Goal: Task Accomplishment & Management: Manage account settings

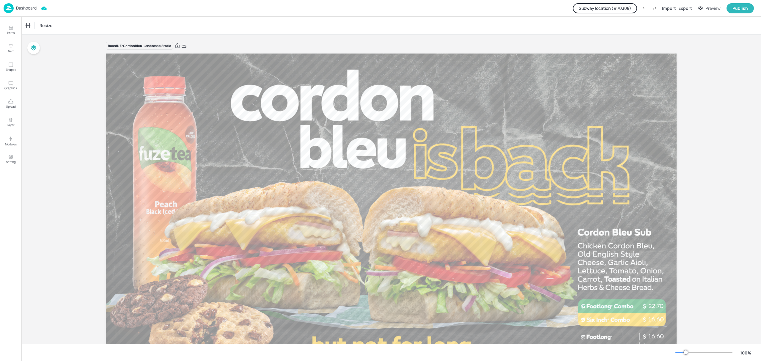
click at [29, 8] on p "Dashboard" at bounding box center [26, 8] width 21 height 4
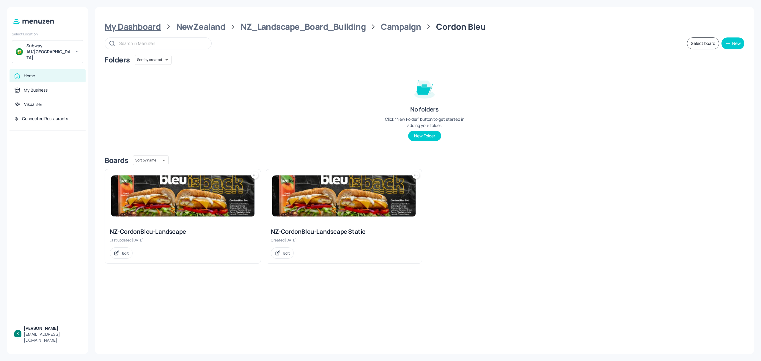
click at [135, 26] on div "My Dashboard" at bounding box center [133, 26] width 56 height 11
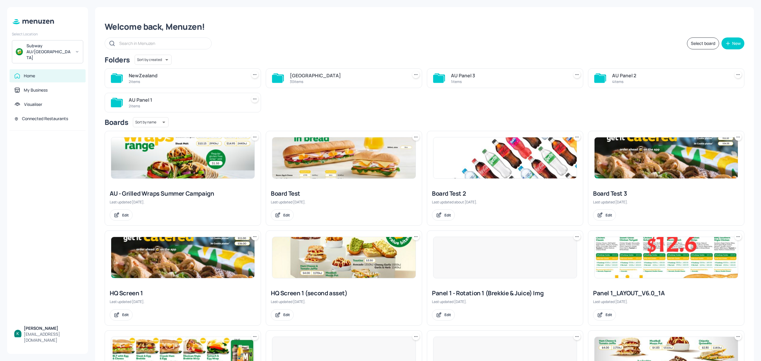
click at [327, 80] on div "30 items" at bounding box center [347, 81] width 115 height 5
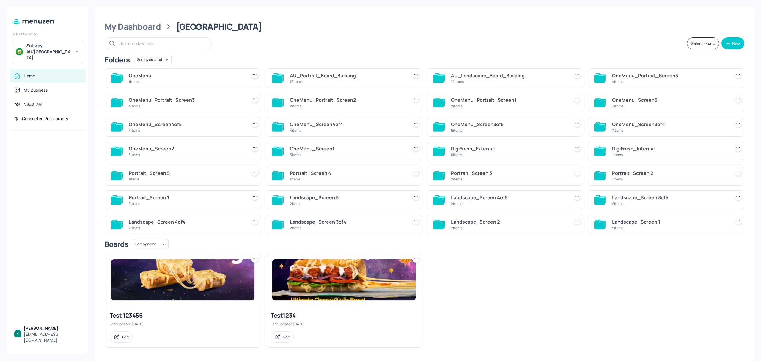
click at [490, 83] on div "14 items" at bounding box center [508, 81] width 115 height 5
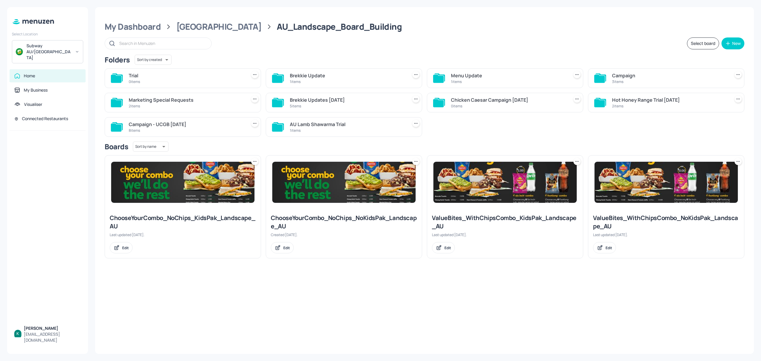
click at [635, 77] on div "Campaign" at bounding box center [669, 75] width 115 height 7
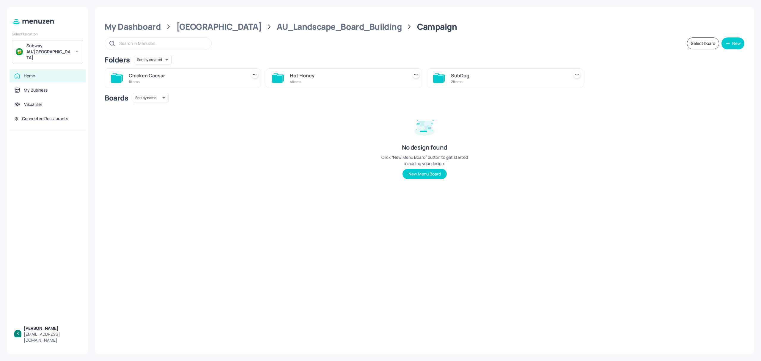
click at [350, 78] on div "Hot Honey" at bounding box center [347, 75] width 115 height 7
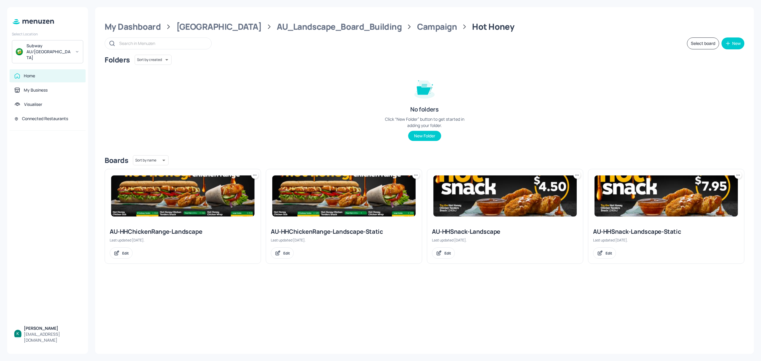
click at [343, 229] on div "AU-HHChickenRange-Landscape-Static" at bounding box center [344, 231] width 146 height 8
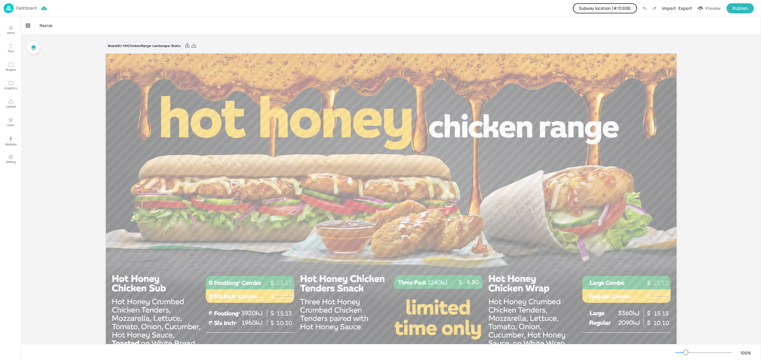
click at [623, 12] on button "Subway location (# 70308 )" at bounding box center [605, 8] width 64 height 10
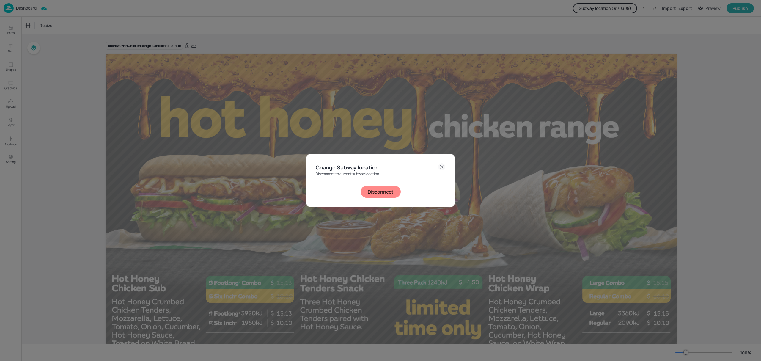
click at [379, 192] on button "Disconnect" at bounding box center [380, 192] width 40 height 12
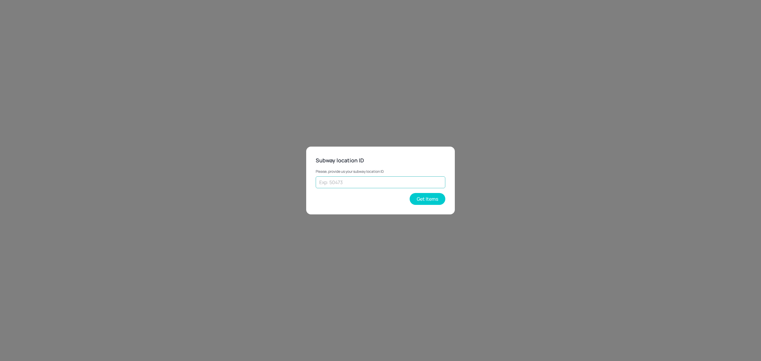
click at [412, 181] on input "text" at bounding box center [381, 182] width 130 height 12
type input "35478"
click at [428, 196] on button "Get Items" at bounding box center [428, 199] width 36 height 12
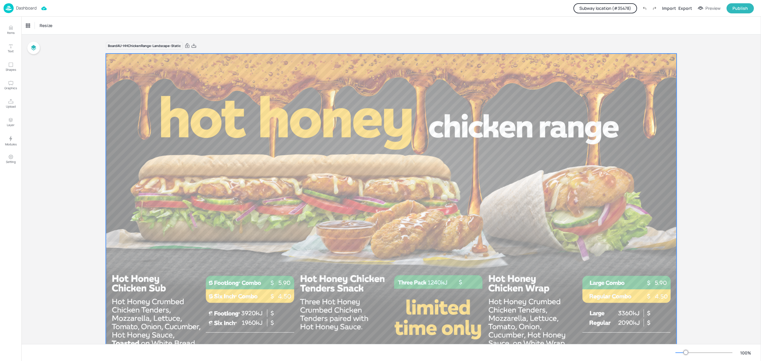
scroll to position [40, 0]
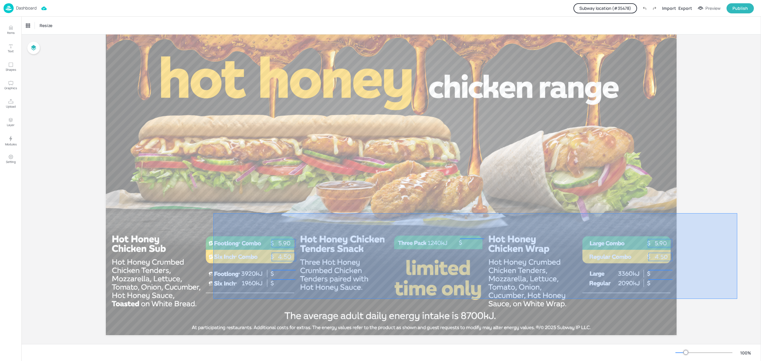
drag, startPoint x: 213, startPoint y: 213, endPoint x: 736, endPoint y: 297, distance: 529.8
click at [737, 299] on div "Board AU-HHChickenRange-Landscape-Static 4.50 5.90 4.50 5.90" at bounding box center [390, 172] width 739 height 355
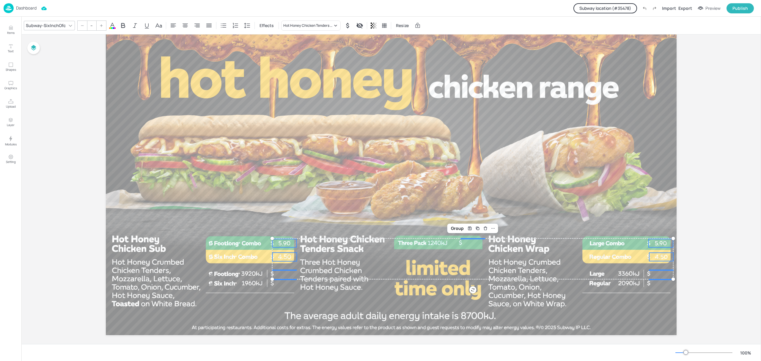
click at [698, 217] on div "Board AU-HHChickenRange-Landscape-Static 4.50 5.90 4.50 5.90 Group" at bounding box center [390, 172] width 739 height 355
click at [22, 10] on p "Dashboard" at bounding box center [26, 8] width 21 height 4
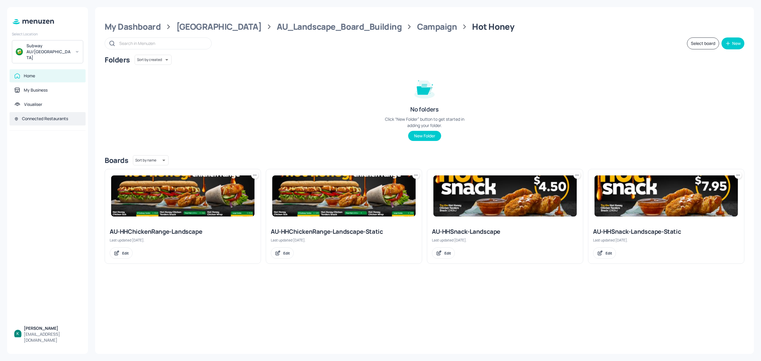
click at [42, 116] on div "Connected Restaurants" at bounding box center [45, 119] width 46 height 6
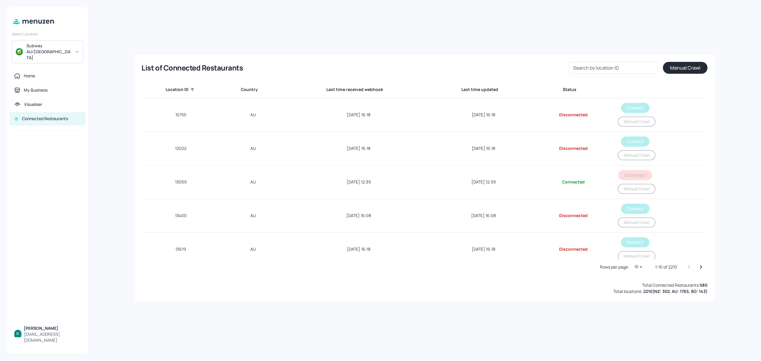
click at [584, 66] on div "Search by location ID Search by location ID" at bounding box center [613, 68] width 89 height 12
type input "35478"
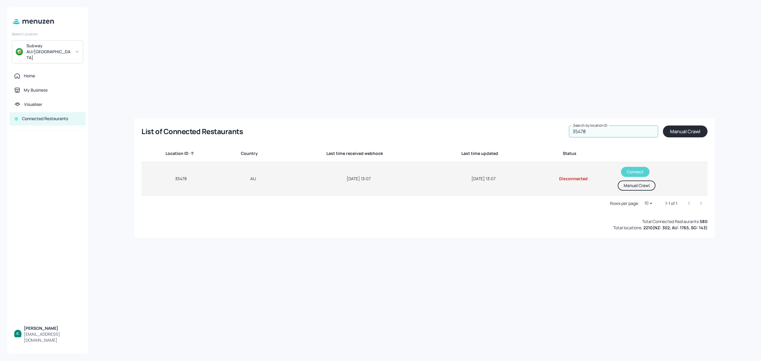
click at [634, 168] on button "Connect" at bounding box center [635, 172] width 29 height 10
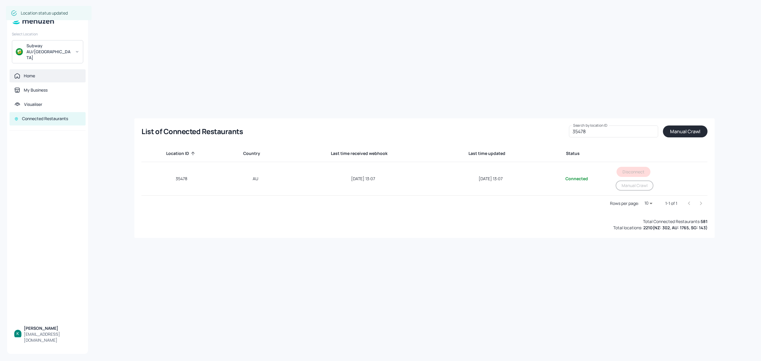
click at [42, 73] on div "Home" at bounding box center [47, 76] width 67 height 6
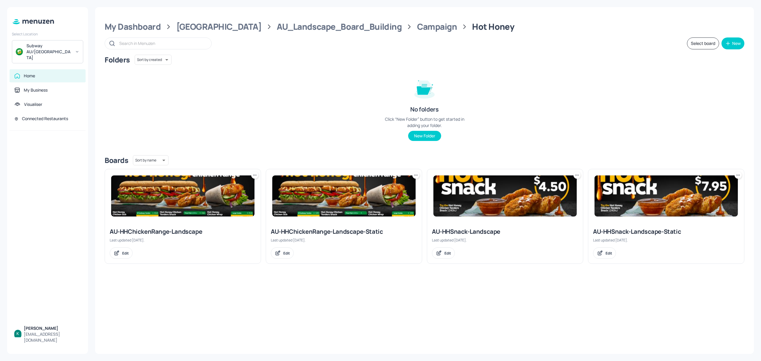
click at [333, 234] on div "AU-HHChickenRange-Landscape-Static" at bounding box center [344, 231] width 146 height 8
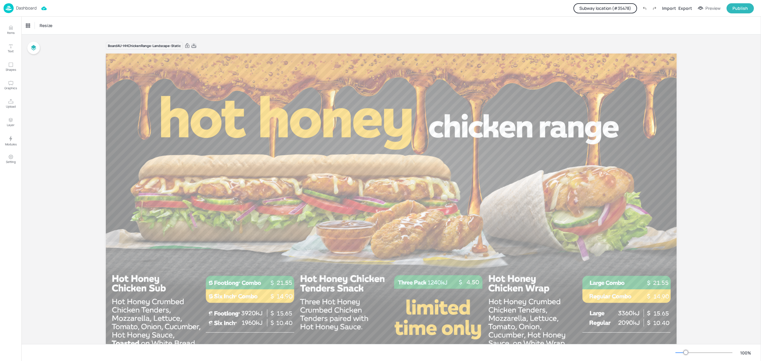
click at [193, 45] on icon at bounding box center [193, 46] width 5 height 6
